Goal: Complete application form

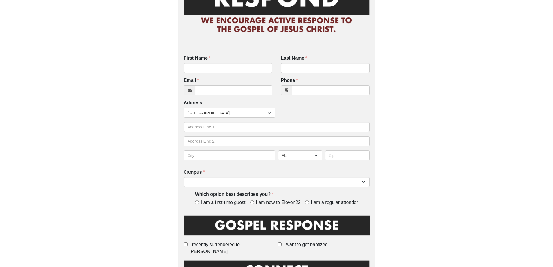
scroll to position [116, 0]
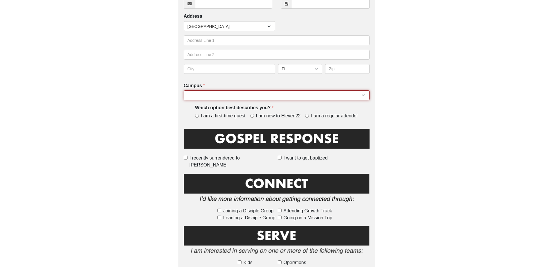
click at [235, 98] on select "[GEOGRAPHIC_DATA] [GEOGRAPHIC_DATA] (Coming Soon) Eleven22 Online [PERSON_NAME]…" at bounding box center [277, 95] width 186 height 10
select select "18"
click at [184, 90] on select "[GEOGRAPHIC_DATA] [GEOGRAPHIC_DATA] (Coming Soon) Eleven22 Online [PERSON_NAME]…" at bounding box center [277, 95] width 186 height 10
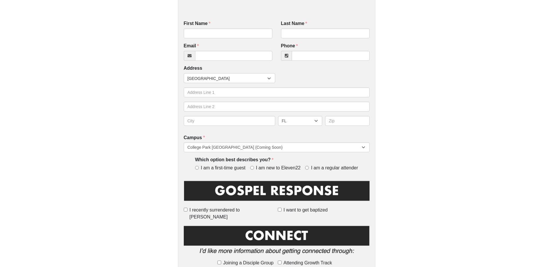
scroll to position [58, 0]
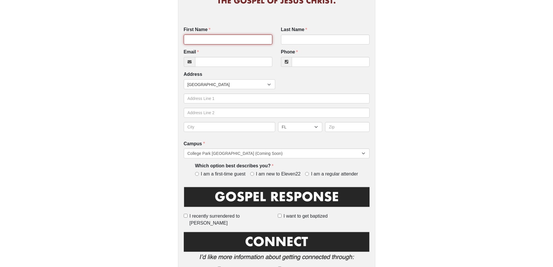
click at [215, 37] on input "First Name" at bounding box center [228, 40] width 89 height 10
type input "[PERSON_NAME]"
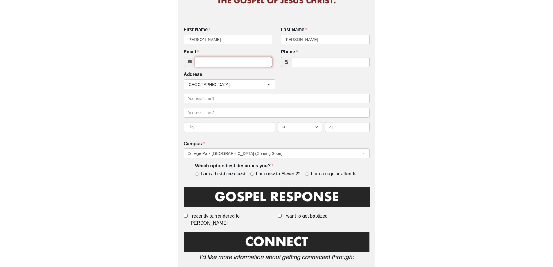
type input "[PERSON_NAME][EMAIL_ADDRESS][PERSON_NAME][DOMAIN_NAME]"
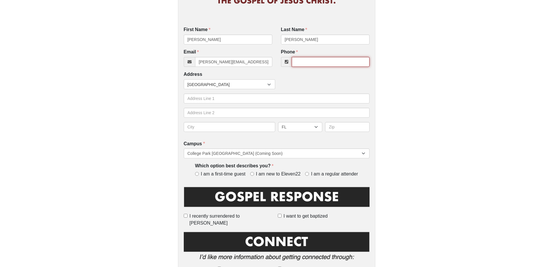
type input "4073359877"
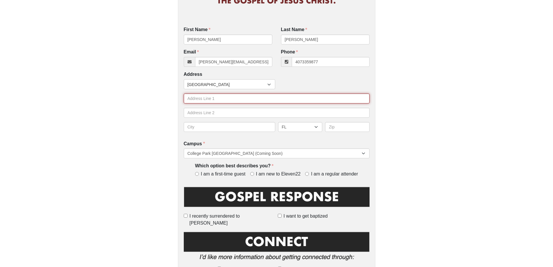
type input "[STREET_ADDRESS]"
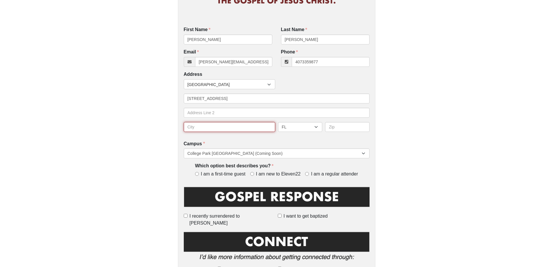
type input "[GEOGRAPHIC_DATA]"
type input "32792"
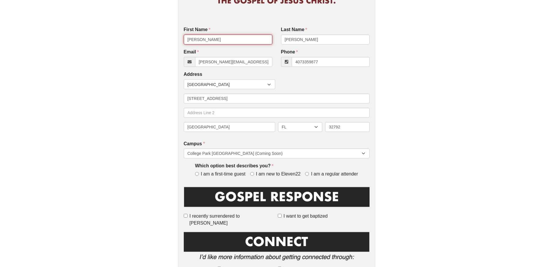
type input "[PHONE_NUMBER]"
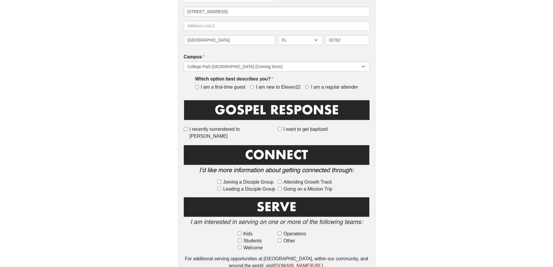
scroll to position [145, 0]
click at [309, 88] on input "I am a regular attender" at bounding box center [307, 87] width 4 height 4
radio input "true"
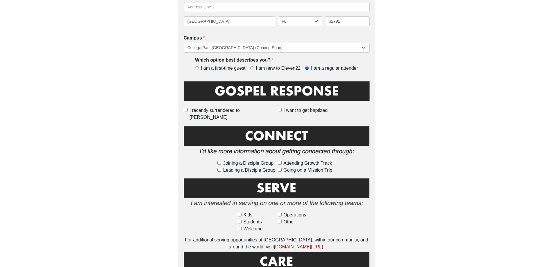
scroll to position [174, 0]
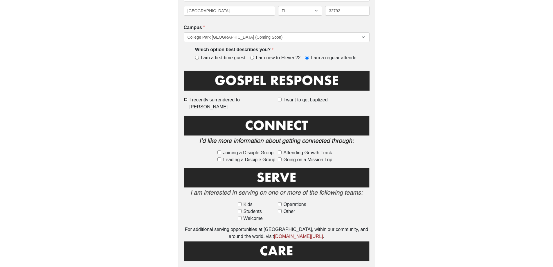
click at [188, 100] on input "I recently surrendered to [PERSON_NAME]" at bounding box center [186, 100] width 4 height 4
checkbox input "true"
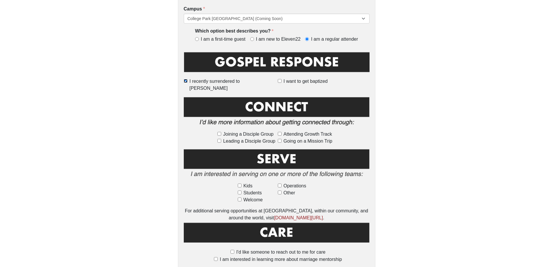
scroll to position [203, 0]
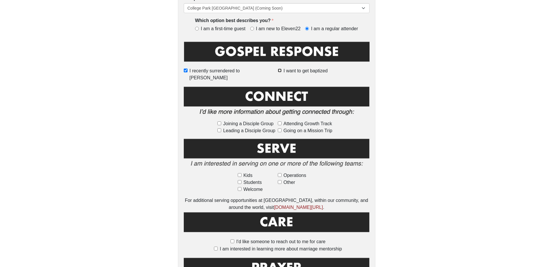
click at [281, 72] on input "I want to get baptized" at bounding box center [280, 71] width 4 height 4
checkbox input "true"
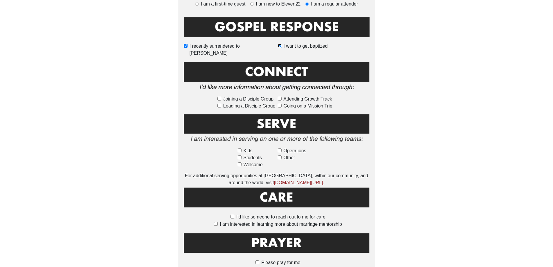
scroll to position [261, 0]
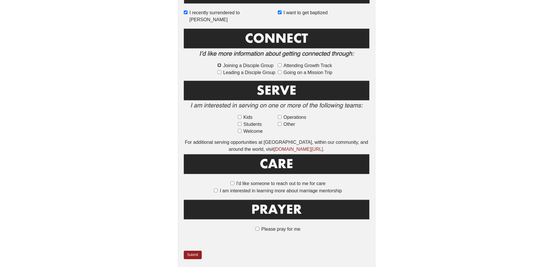
click at [219, 63] on input "Joining a Disciple Group" at bounding box center [220, 65] width 4 height 4
checkbox input "true"
click at [281, 63] on input "Attending Growth Track" at bounding box center [280, 65] width 4 height 4
checkbox input "true"
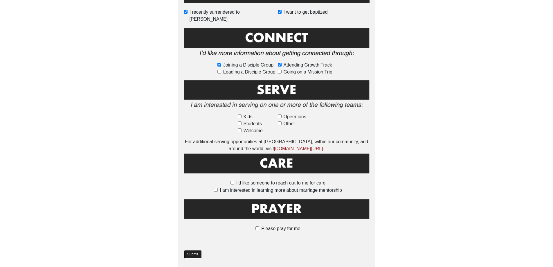
click at [192, 250] on link "Submit" at bounding box center [193, 254] width 18 height 8
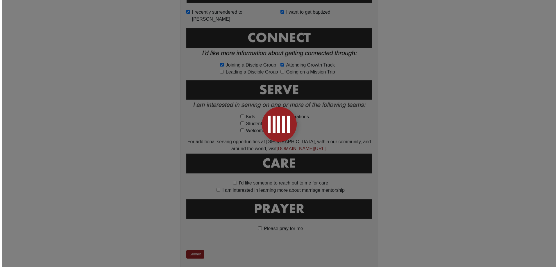
scroll to position [0, 0]
